Goal: Complete application form: Complete application form

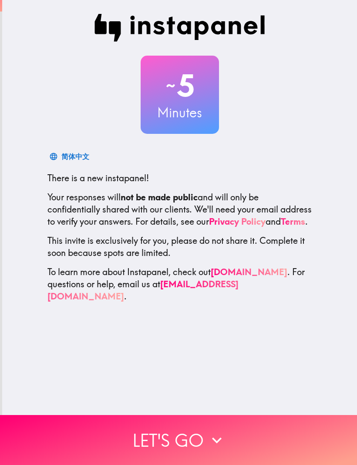
click at [192, 447] on button "Let's go" at bounding box center [178, 440] width 357 height 50
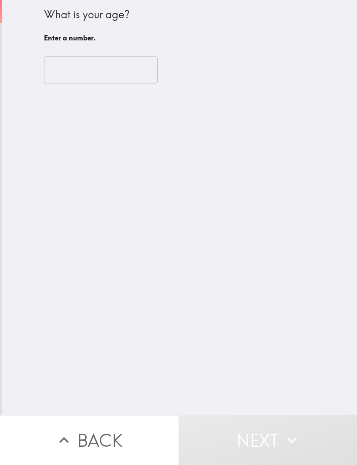
click at [135, 75] on input "number" at bounding box center [100, 70] width 113 height 27
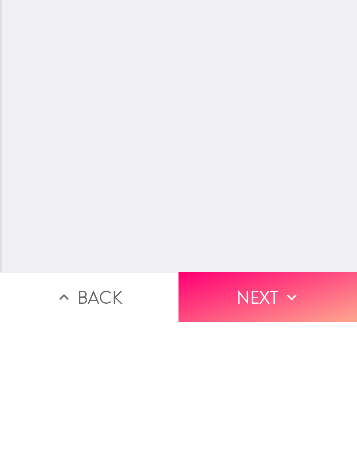
type input "35"
click at [271, 415] on button "Next" at bounding box center [267, 440] width 178 height 50
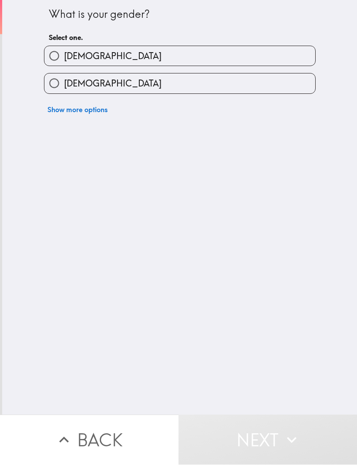
click at [231, 49] on label "[DEMOGRAPHIC_DATA]" at bounding box center [179, 57] width 270 height 20
click at [64, 49] on input "[DEMOGRAPHIC_DATA]" at bounding box center [54, 57] width 20 height 20
radio input "true"
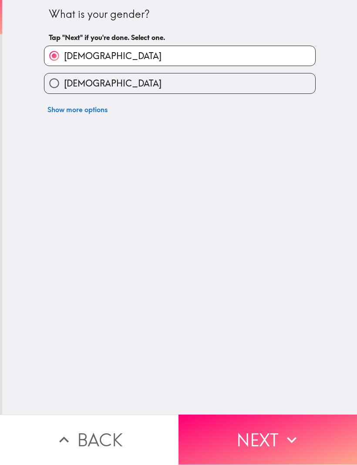
click at [267, 430] on button "Next" at bounding box center [267, 440] width 178 height 50
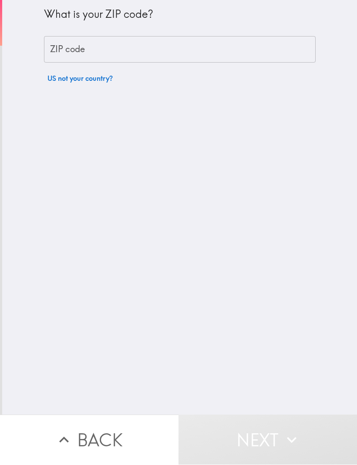
click at [228, 45] on input "ZIP code" at bounding box center [179, 50] width 271 height 27
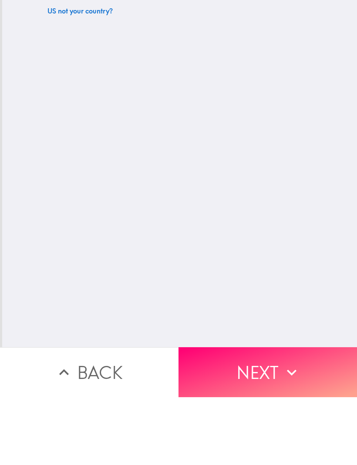
type input "78737"
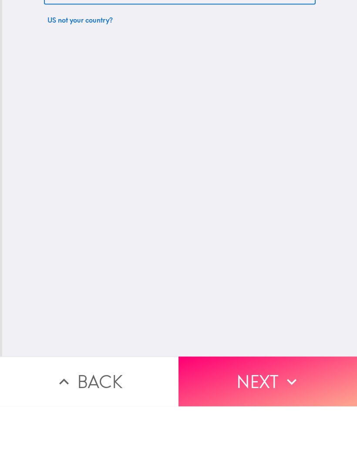
click at [284, 431] on icon "button" at bounding box center [291, 440] width 19 height 19
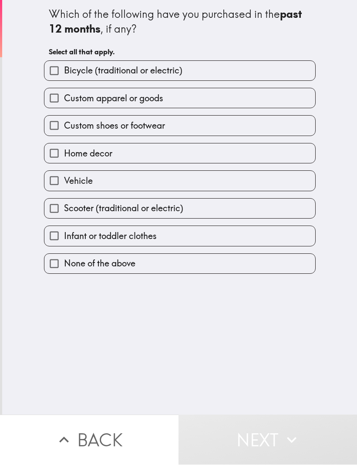
click at [158, 182] on label "Vehicle" at bounding box center [179, 181] width 270 height 20
click at [64, 182] on input "Vehicle" at bounding box center [54, 181] width 20 height 20
checkbox input "true"
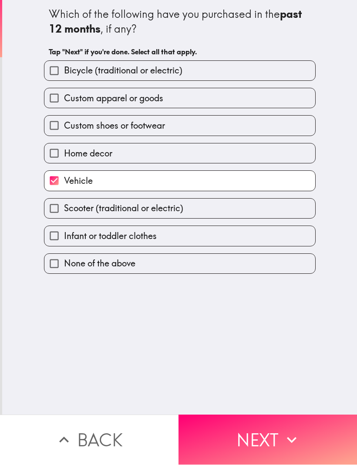
click at [153, 100] on span "Custom apparel or goods" at bounding box center [113, 99] width 99 height 12
click at [64, 100] on input "Custom apparel or goods" at bounding box center [54, 99] width 20 height 20
checkbox input "true"
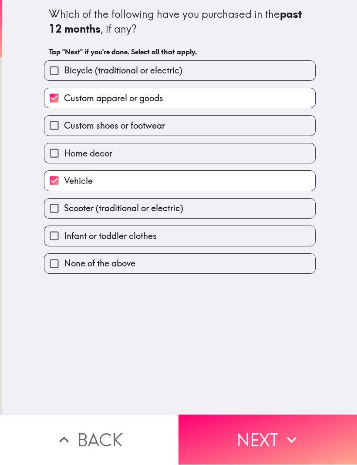
click at [136, 154] on label "Home decor" at bounding box center [179, 154] width 270 height 20
click at [64, 154] on input "Home decor" at bounding box center [54, 154] width 20 height 20
checkbox input "true"
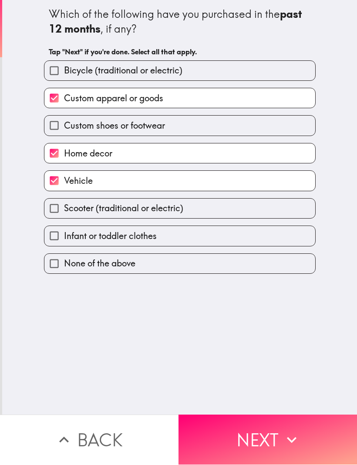
click at [274, 434] on button "Next" at bounding box center [267, 440] width 178 height 50
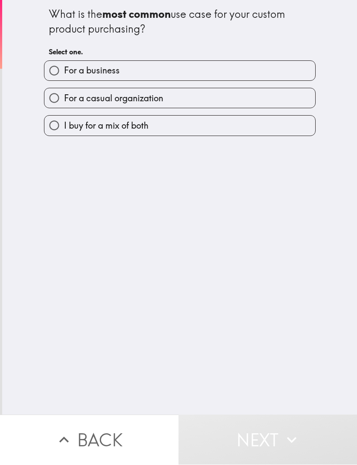
click at [188, 97] on label "For a casual organization" at bounding box center [179, 99] width 270 height 20
click at [64, 97] on input "For a casual organization" at bounding box center [54, 99] width 20 height 20
radio input "true"
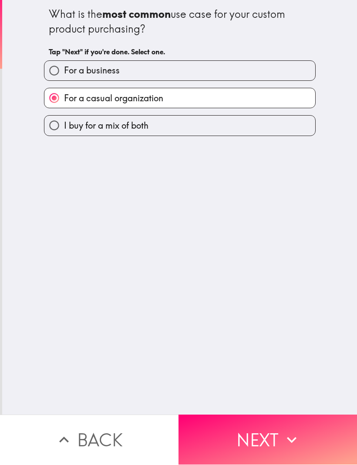
click at [277, 434] on button "Next" at bounding box center [267, 440] width 178 height 50
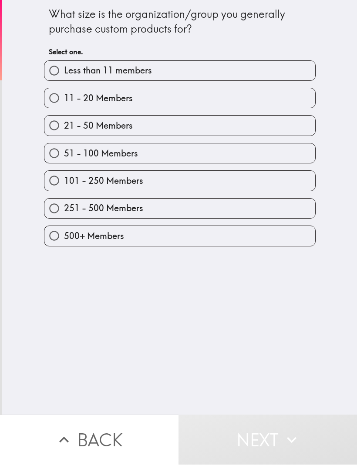
click at [199, 96] on label "11 - 20 Members" at bounding box center [179, 99] width 270 height 20
click at [64, 96] on input "11 - 20 Members" at bounding box center [54, 99] width 20 height 20
radio input "true"
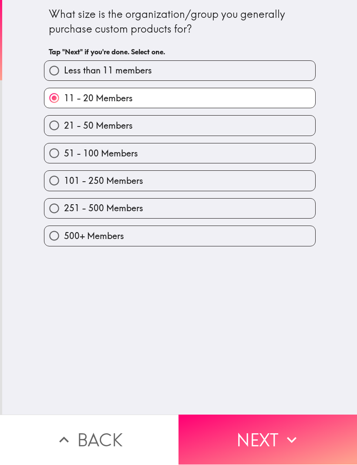
click at [258, 431] on button "Next" at bounding box center [267, 440] width 178 height 50
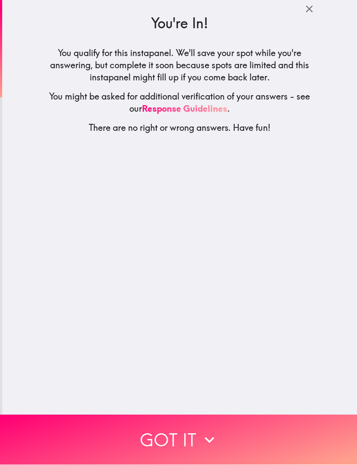
click at [212, 434] on icon "button" at bounding box center [209, 440] width 19 height 19
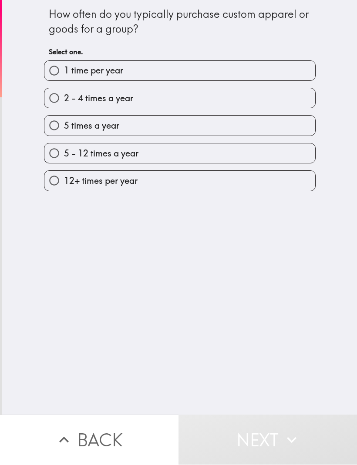
click at [217, 93] on label "2 - 4 times a year" at bounding box center [179, 99] width 270 height 20
click at [64, 93] on input "2 - 4 times a year" at bounding box center [54, 99] width 20 height 20
radio input "true"
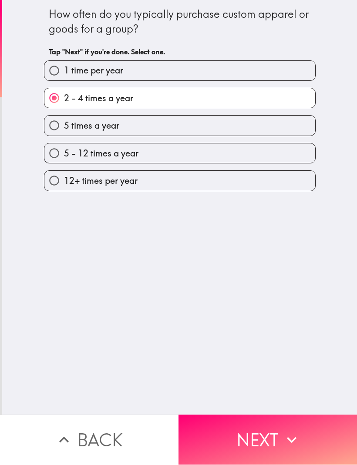
click at [269, 431] on button "Next" at bounding box center [267, 440] width 178 height 50
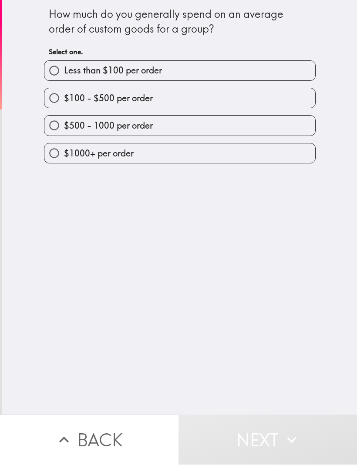
click at [207, 125] on label "$500 - 1000 per order" at bounding box center [179, 126] width 270 height 20
click at [64, 125] on input "$500 - 1000 per order" at bounding box center [54, 126] width 20 height 20
radio input "true"
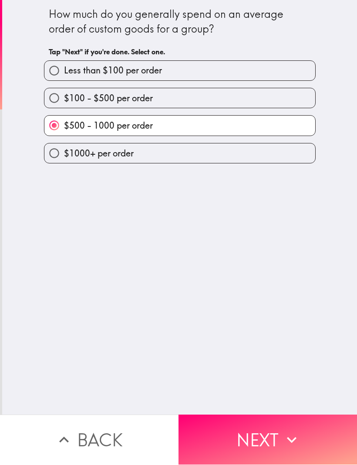
click at [268, 437] on button "Next" at bounding box center [267, 440] width 178 height 50
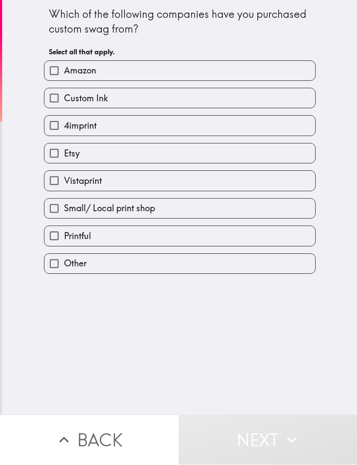
click at [170, 76] on label "Amazon" at bounding box center [179, 71] width 270 height 20
click at [64, 76] on input "Amazon" at bounding box center [54, 71] width 20 height 20
checkbox input "true"
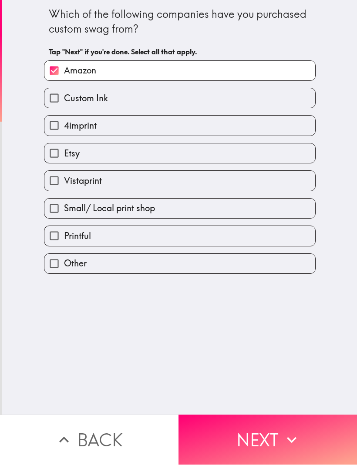
click at [147, 157] on label "Etsy" at bounding box center [179, 154] width 270 height 20
click at [64, 157] on input "Etsy" at bounding box center [54, 154] width 20 height 20
checkbox input "true"
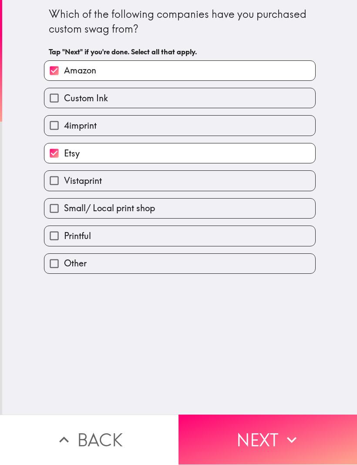
click at [175, 208] on label "Small/ Local print shop" at bounding box center [179, 209] width 270 height 20
click at [64, 208] on input "Small/ Local print shop" at bounding box center [54, 209] width 20 height 20
checkbox input "true"
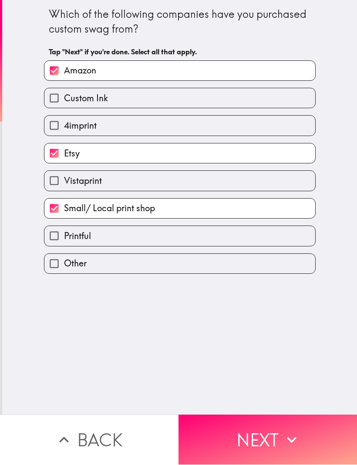
click at [260, 436] on button "Next" at bounding box center [267, 440] width 178 height 50
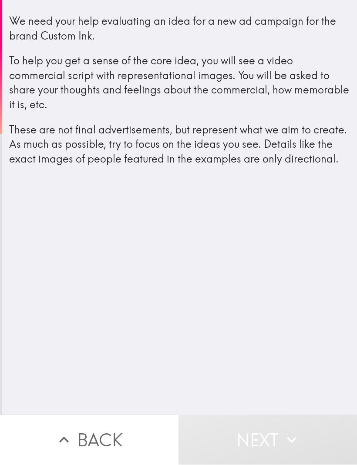
click at [278, 437] on button "Next" at bounding box center [267, 440] width 178 height 50
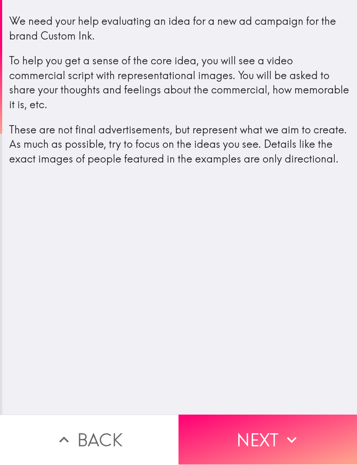
click at [276, 438] on button "Next" at bounding box center [267, 440] width 178 height 50
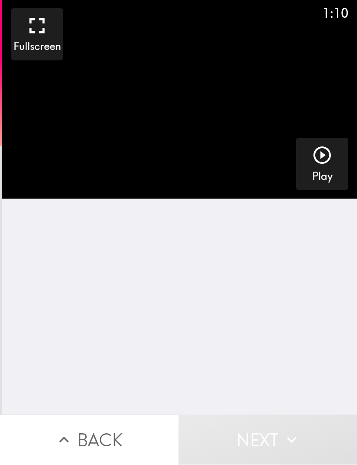
click at [326, 153] on icon "button" at bounding box center [321, 155] width 21 height 21
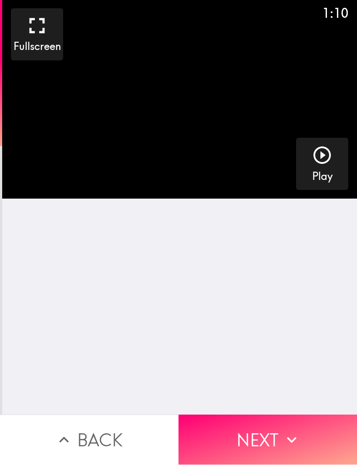
click at [264, 436] on button "Next" at bounding box center [267, 440] width 178 height 50
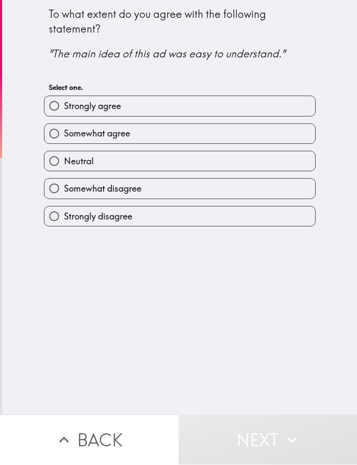
click at [179, 106] on label "Strongly agree" at bounding box center [179, 107] width 270 height 20
click at [64, 106] on input "Strongly agree" at bounding box center [54, 107] width 20 height 20
radio input "true"
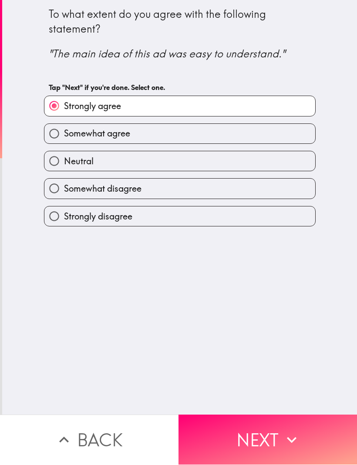
click at [262, 448] on button "Next" at bounding box center [267, 440] width 178 height 50
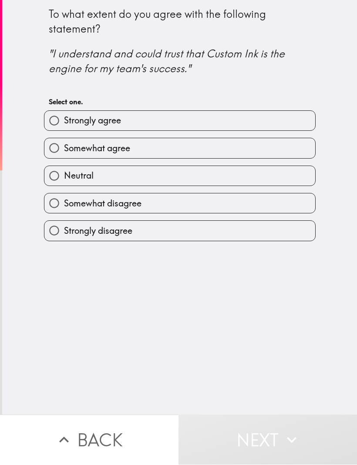
click at [189, 147] on label "Somewhat agree" at bounding box center [179, 149] width 270 height 20
click at [64, 147] on input "Somewhat agree" at bounding box center [54, 149] width 20 height 20
radio input "true"
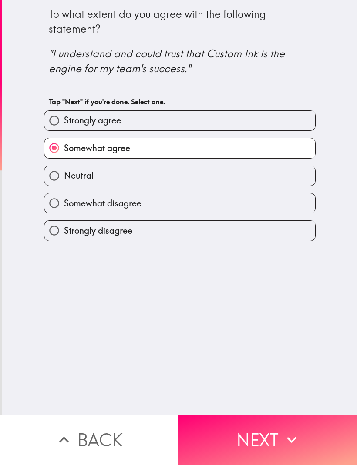
click at [272, 452] on button "Next" at bounding box center [267, 440] width 178 height 50
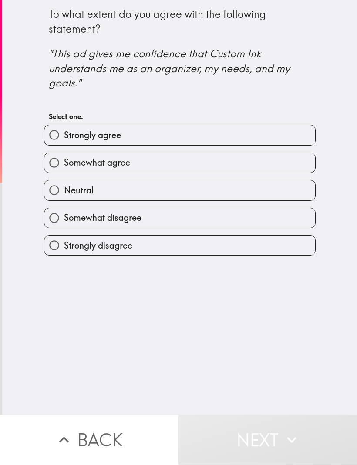
click at [204, 160] on label "Somewhat agree" at bounding box center [179, 163] width 270 height 20
click at [64, 160] on input "Somewhat agree" at bounding box center [54, 163] width 20 height 20
radio input "true"
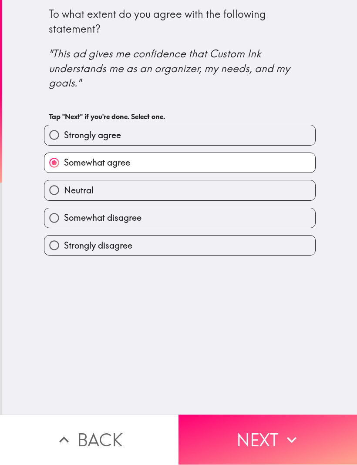
click at [277, 437] on button "Next" at bounding box center [267, 440] width 178 height 50
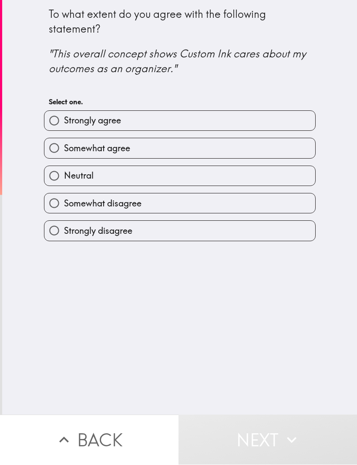
click at [207, 140] on label "Somewhat agree" at bounding box center [179, 149] width 270 height 20
click at [64, 140] on input "Somewhat agree" at bounding box center [54, 149] width 20 height 20
radio input "true"
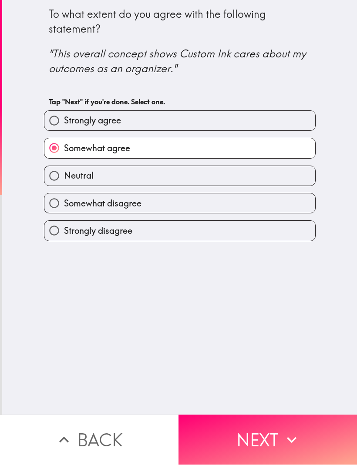
click at [253, 422] on button "Next" at bounding box center [267, 440] width 178 height 50
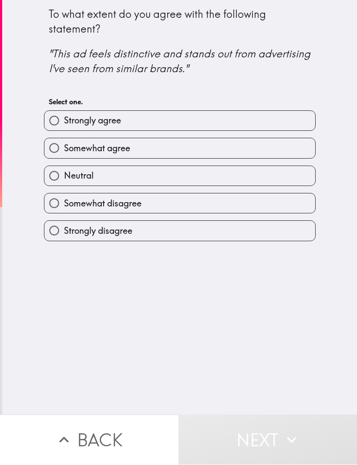
click at [205, 180] on label "Neutral" at bounding box center [179, 177] width 270 height 20
click at [64, 180] on input "Neutral" at bounding box center [54, 177] width 20 height 20
radio input "true"
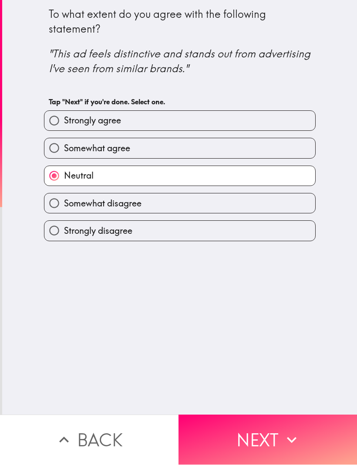
click at [263, 443] on button "Next" at bounding box center [267, 440] width 178 height 50
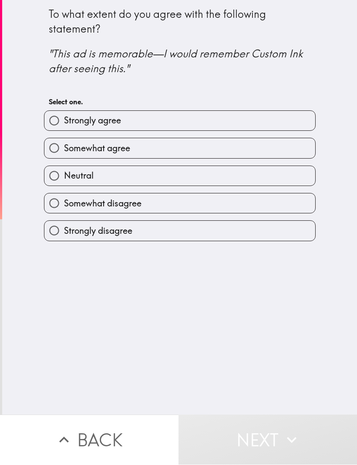
click at [200, 204] on label "Somewhat disagree" at bounding box center [179, 204] width 270 height 20
click at [64, 204] on input "Somewhat disagree" at bounding box center [54, 204] width 20 height 20
radio input "true"
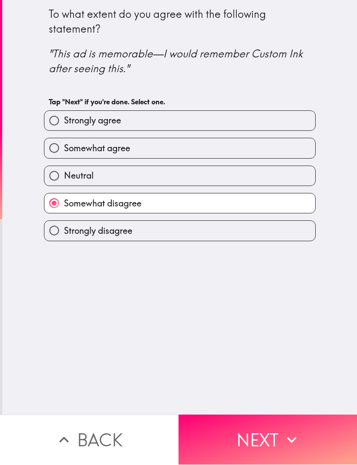
click at [257, 435] on button "Next" at bounding box center [267, 440] width 178 height 50
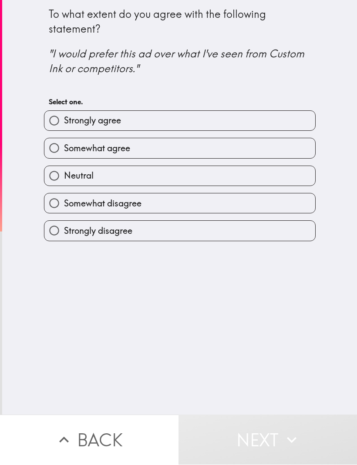
click at [205, 207] on label "Somewhat disagree" at bounding box center [179, 204] width 270 height 20
click at [64, 207] on input "Somewhat disagree" at bounding box center [54, 204] width 20 height 20
radio input "true"
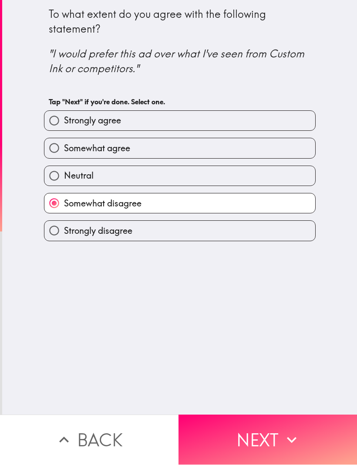
click at [259, 449] on button "Next" at bounding box center [267, 440] width 178 height 50
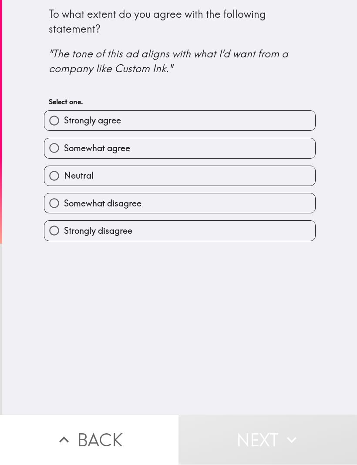
click at [214, 170] on label "Neutral" at bounding box center [179, 177] width 270 height 20
click at [64, 170] on input "Neutral" at bounding box center [54, 177] width 20 height 20
radio input "true"
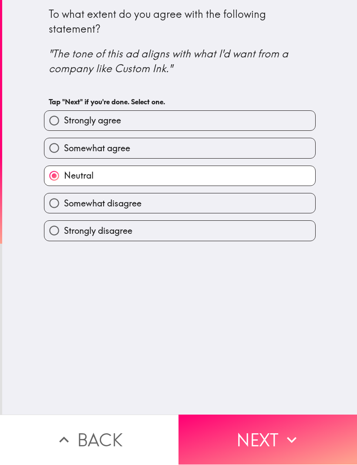
click at [278, 432] on button "Next" at bounding box center [267, 440] width 178 height 50
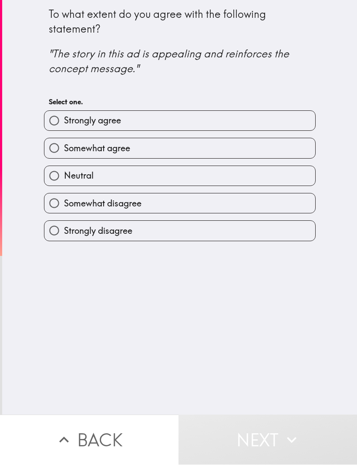
click at [205, 173] on label "Neutral" at bounding box center [179, 177] width 270 height 20
click at [64, 173] on input "Neutral" at bounding box center [54, 177] width 20 height 20
radio input "true"
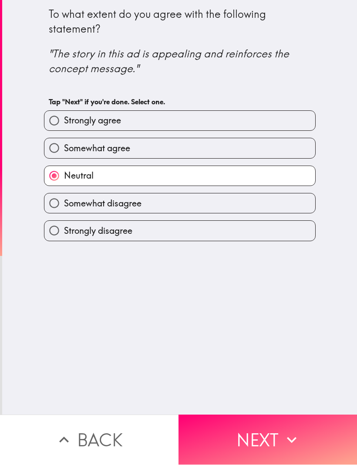
click at [250, 439] on button "Next" at bounding box center [267, 440] width 178 height 50
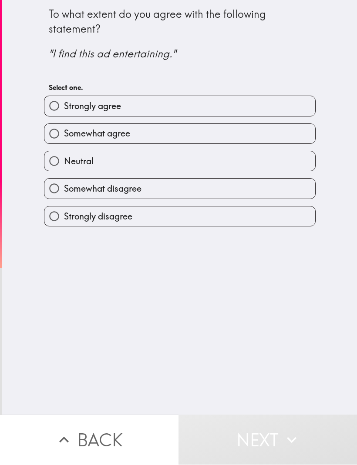
click at [202, 157] on label "Neutral" at bounding box center [179, 162] width 270 height 20
click at [64, 157] on input "Neutral" at bounding box center [54, 162] width 20 height 20
radio input "true"
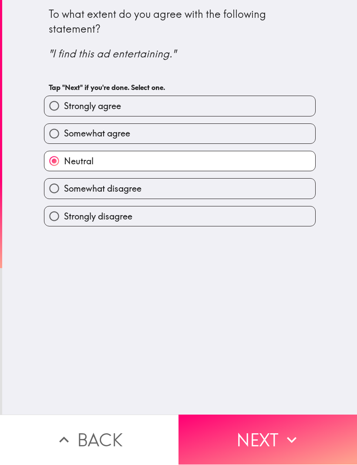
click at [283, 435] on icon "button" at bounding box center [291, 440] width 19 height 19
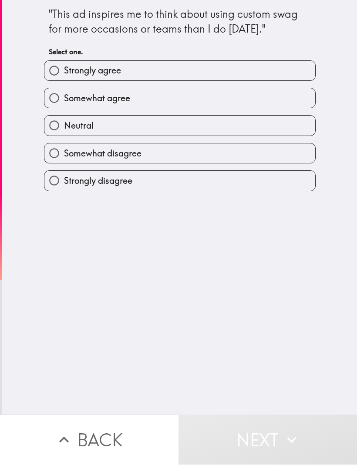
click at [214, 100] on label "Somewhat agree" at bounding box center [179, 99] width 270 height 20
click at [64, 100] on input "Somewhat agree" at bounding box center [54, 99] width 20 height 20
radio input "true"
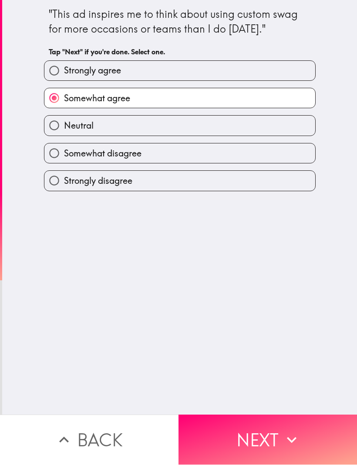
click at [260, 436] on button "Next" at bounding box center [267, 440] width 178 height 50
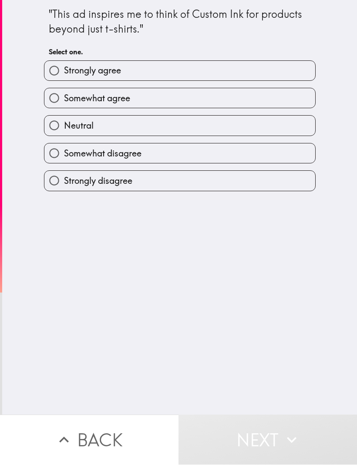
click at [220, 97] on label "Somewhat agree" at bounding box center [179, 99] width 270 height 20
click at [64, 97] on input "Somewhat agree" at bounding box center [54, 99] width 20 height 20
radio input "true"
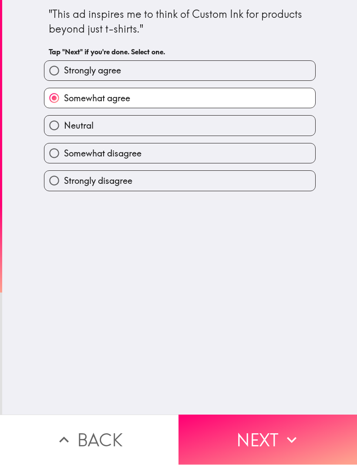
click at [264, 442] on button "Next" at bounding box center [267, 440] width 178 height 50
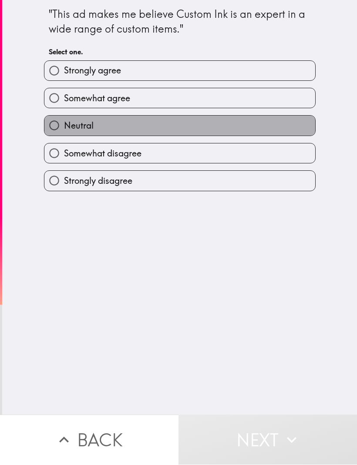
click at [243, 125] on label "Neutral" at bounding box center [179, 126] width 270 height 20
click at [64, 125] on input "Neutral" at bounding box center [54, 126] width 20 height 20
radio input "true"
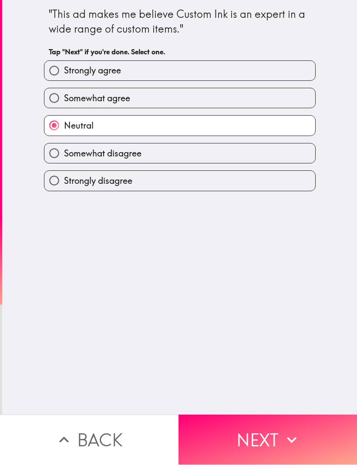
click at [268, 441] on button "Next" at bounding box center [267, 440] width 178 height 50
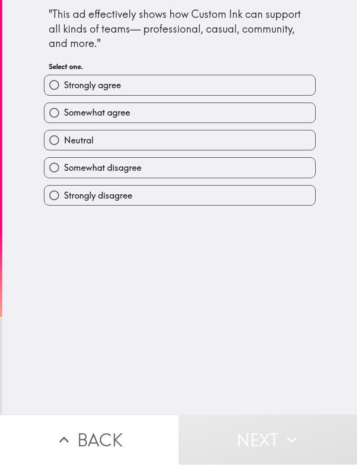
click at [210, 110] on label "Somewhat agree" at bounding box center [179, 113] width 270 height 20
click at [64, 110] on input "Somewhat agree" at bounding box center [54, 113] width 20 height 20
radio input "true"
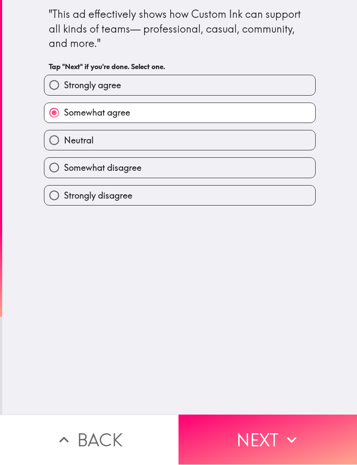
click at [266, 424] on button "Next" at bounding box center [267, 440] width 178 height 50
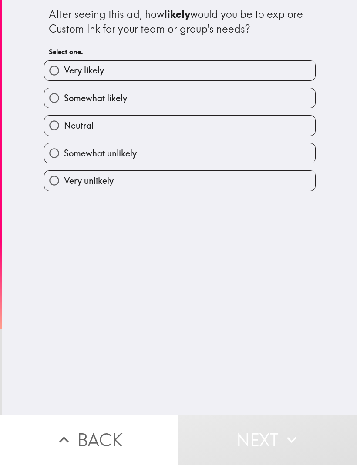
click at [225, 73] on label "Very likely" at bounding box center [179, 71] width 270 height 20
click at [64, 73] on input "Very likely" at bounding box center [54, 71] width 20 height 20
radio input "true"
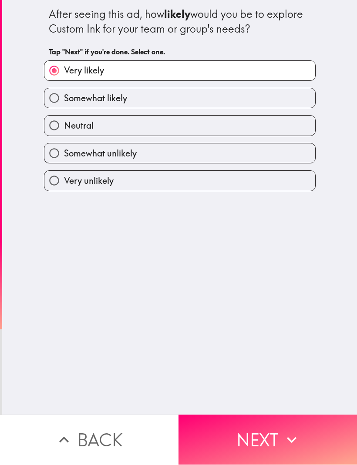
click at [266, 434] on button "Next" at bounding box center [267, 440] width 178 height 50
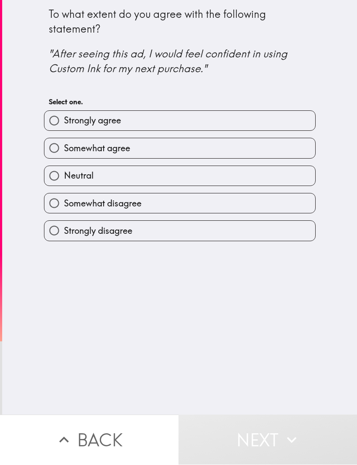
click at [216, 148] on label "Somewhat agree" at bounding box center [179, 149] width 270 height 20
click at [64, 148] on input "Somewhat agree" at bounding box center [54, 149] width 20 height 20
radio input "true"
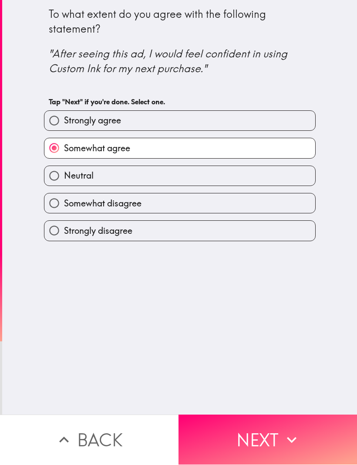
click at [287, 436] on icon "button" at bounding box center [291, 440] width 19 height 19
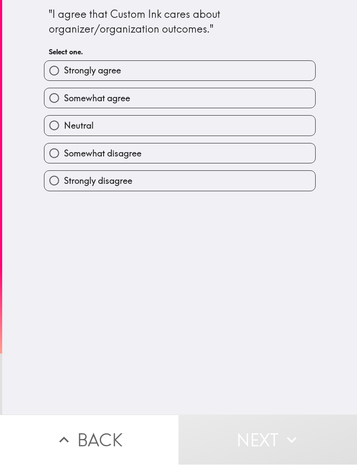
click at [212, 99] on label "Somewhat agree" at bounding box center [179, 99] width 270 height 20
click at [64, 99] on input "Somewhat agree" at bounding box center [54, 99] width 20 height 20
radio input "true"
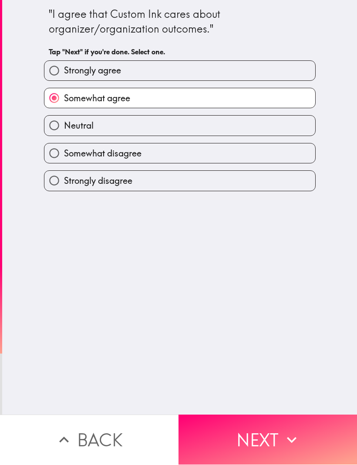
click at [264, 441] on button "Next" at bounding box center [267, 440] width 178 height 50
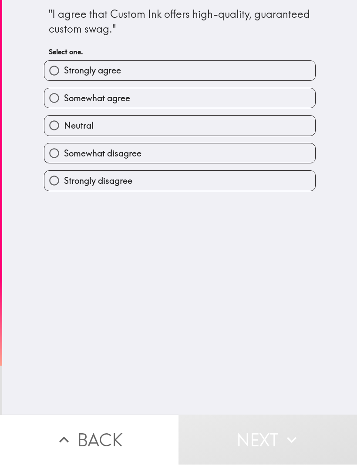
click at [223, 100] on label "Somewhat agree" at bounding box center [179, 99] width 270 height 20
click at [64, 100] on input "Somewhat agree" at bounding box center [54, 99] width 20 height 20
radio input "true"
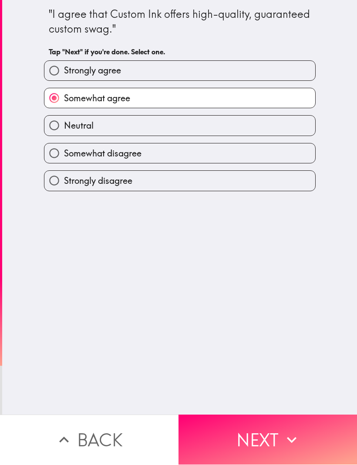
click at [255, 427] on button "Next" at bounding box center [267, 440] width 178 height 50
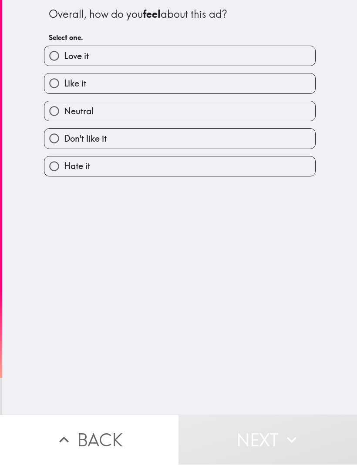
click at [239, 112] on label "Neutral" at bounding box center [179, 112] width 270 height 20
click at [64, 112] on input "Neutral" at bounding box center [54, 112] width 20 height 20
radio input "true"
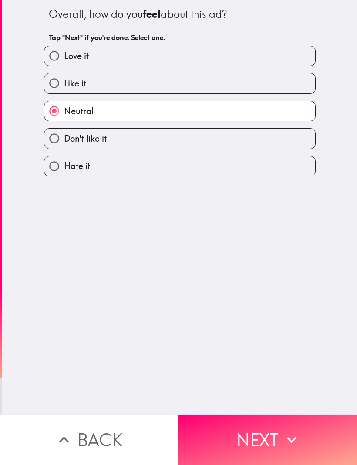
click at [271, 439] on button "Next" at bounding box center [267, 440] width 178 height 50
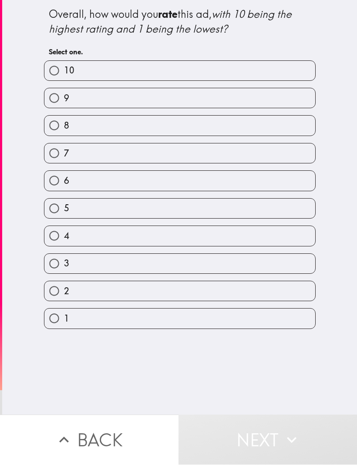
click at [205, 180] on label "6" at bounding box center [179, 181] width 270 height 20
click at [64, 180] on input "6" at bounding box center [54, 181] width 20 height 20
radio input "true"
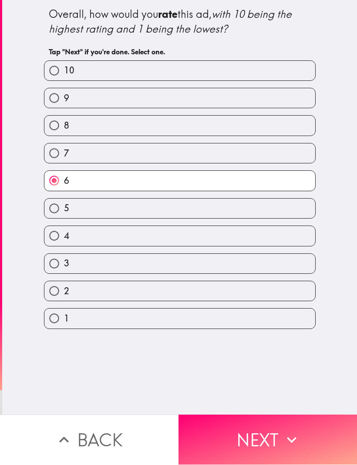
click at [265, 432] on button "Next" at bounding box center [267, 440] width 178 height 50
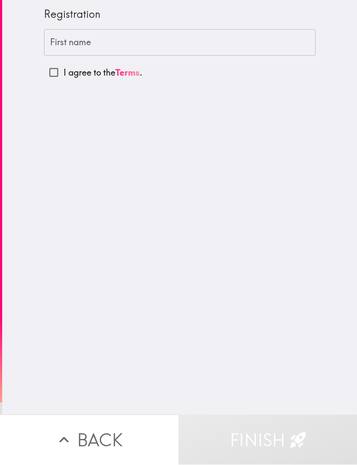
click at [207, 34] on input "First name" at bounding box center [179, 43] width 271 height 27
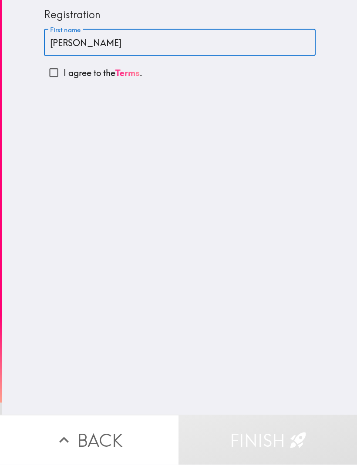
type input "[PERSON_NAME]"
click at [55, 76] on input "I agree to the Terms ." at bounding box center [54, 73] width 20 height 20
checkbox input "true"
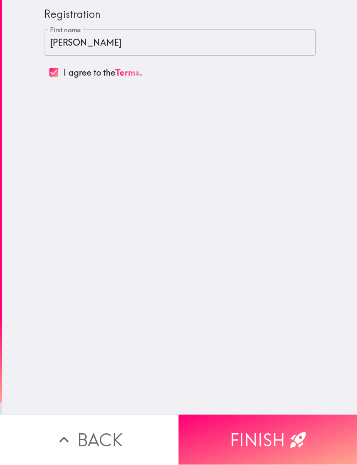
click at [276, 430] on button "Finish" at bounding box center [267, 440] width 178 height 50
